Goal: Information Seeking & Learning: Learn about a topic

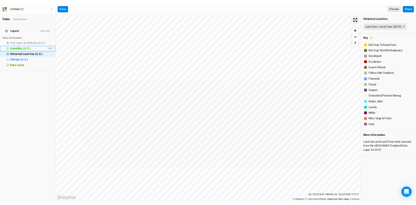
scroll to position [144, 0]
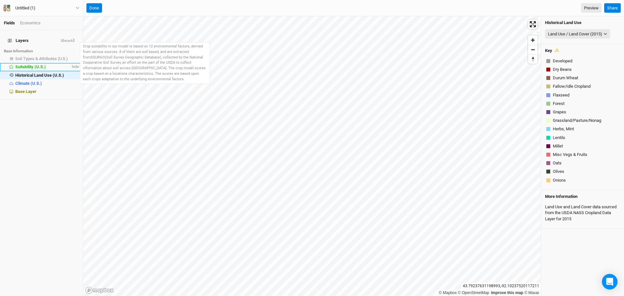
click at [36, 64] on span "Suitability (U.S.)" at bounding box center [30, 66] width 31 height 5
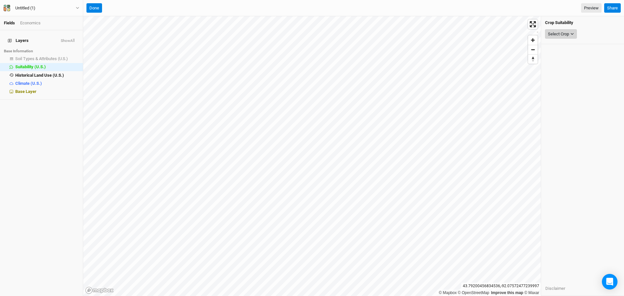
click at [559, 32] on div "Select Crop" at bounding box center [558, 34] width 21 height 7
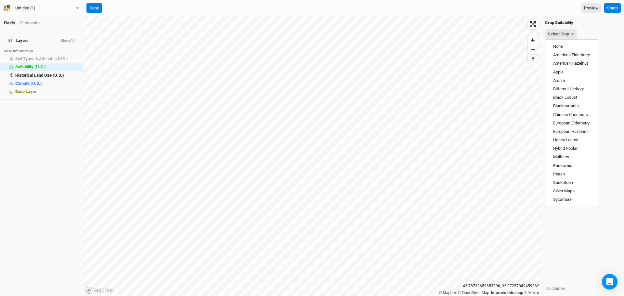
click at [609, 104] on div "Crop Suitability Select Crop Disclaimer" at bounding box center [582, 156] width 83 height 280
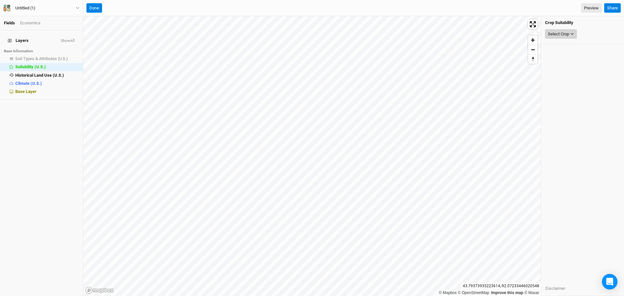
click at [567, 37] on div "Select Crop" at bounding box center [558, 34] width 21 height 7
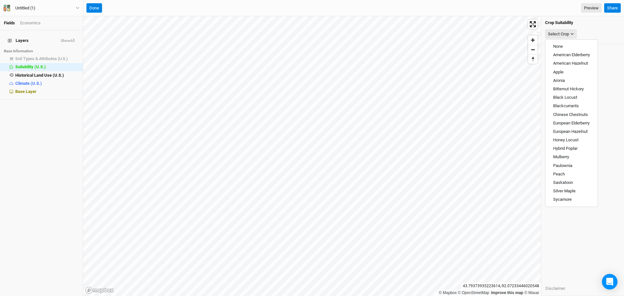
click at [599, 30] on div "Select Crop" at bounding box center [582, 34] width 75 height 12
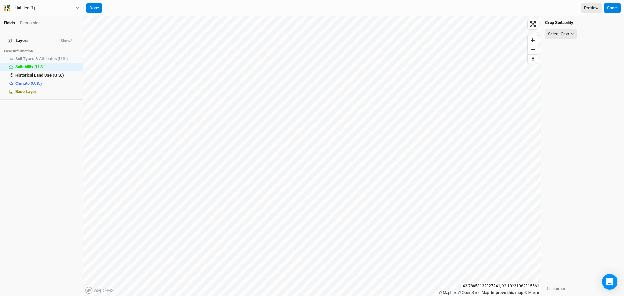
click at [46, 155] on div "Layers Show All Base Information Soil Types & Attributes (U.S.) show Suitabilit…" at bounding box center [41, 163] width 83 height 266
click at [32, 56] on span "Soil Types & Attributes (U.S.)" at bounding box center [41, 58] width 53 height 5
